Goal: Information Seeking & Learning: Learn about a topic

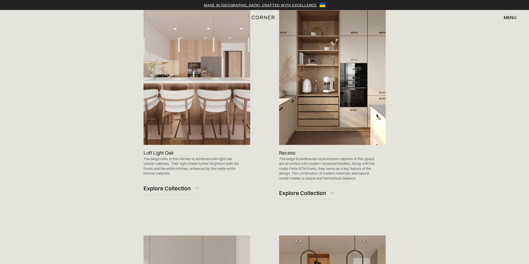
scroll to position [361, 0]
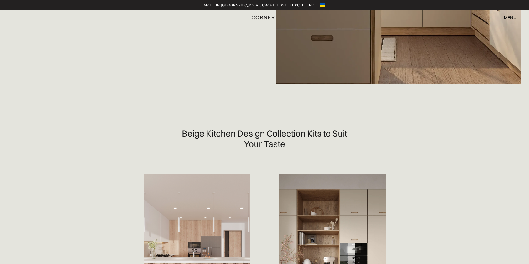
scroll to position [0, 0]
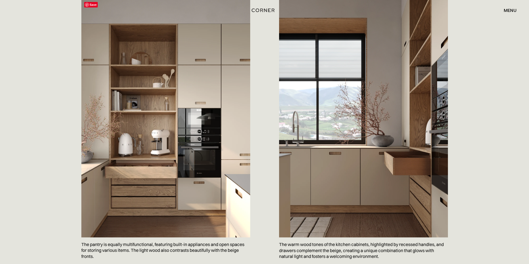
scroll to position [611, 0]
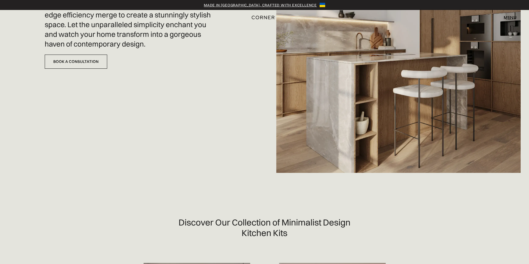
scroll to position [56, 0]
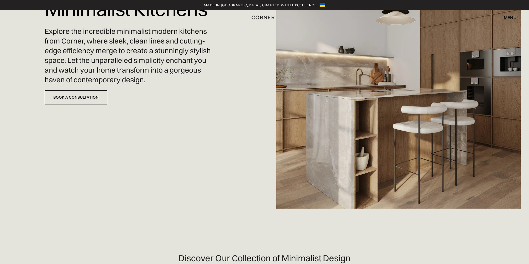
click at [375, 135] on img at bounding box center [398, 76] width 244 height 264
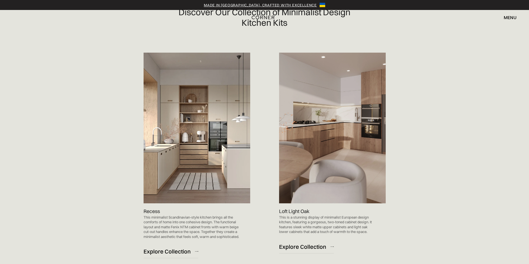
scroll to position [305, 0]
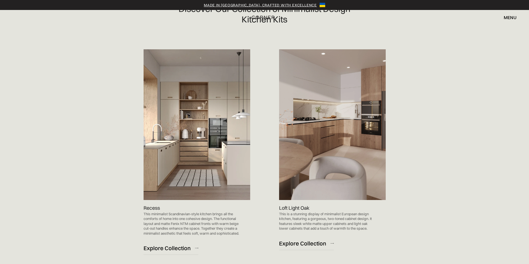
click at [190, 161] on img at bounding box center [196, 124] width 107 height 151
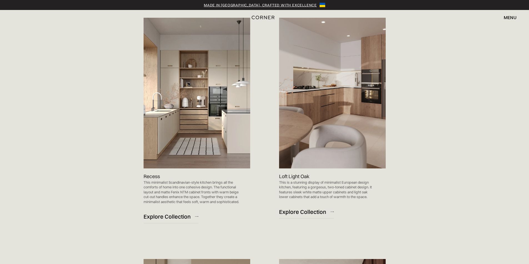
scroll to position [333, 0]
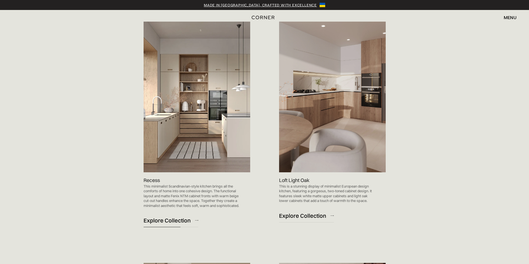
click at [170, 228] on link "Explore Collection" at bounding box center [170, 221] width 55 height 14
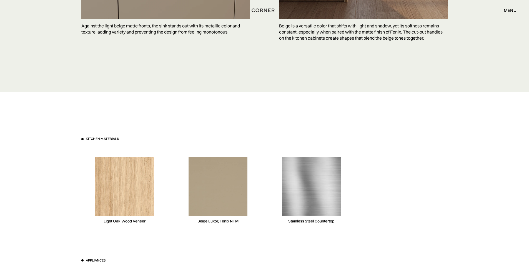
scroll to position [1443, 0]
